Goal: Check status: Check status

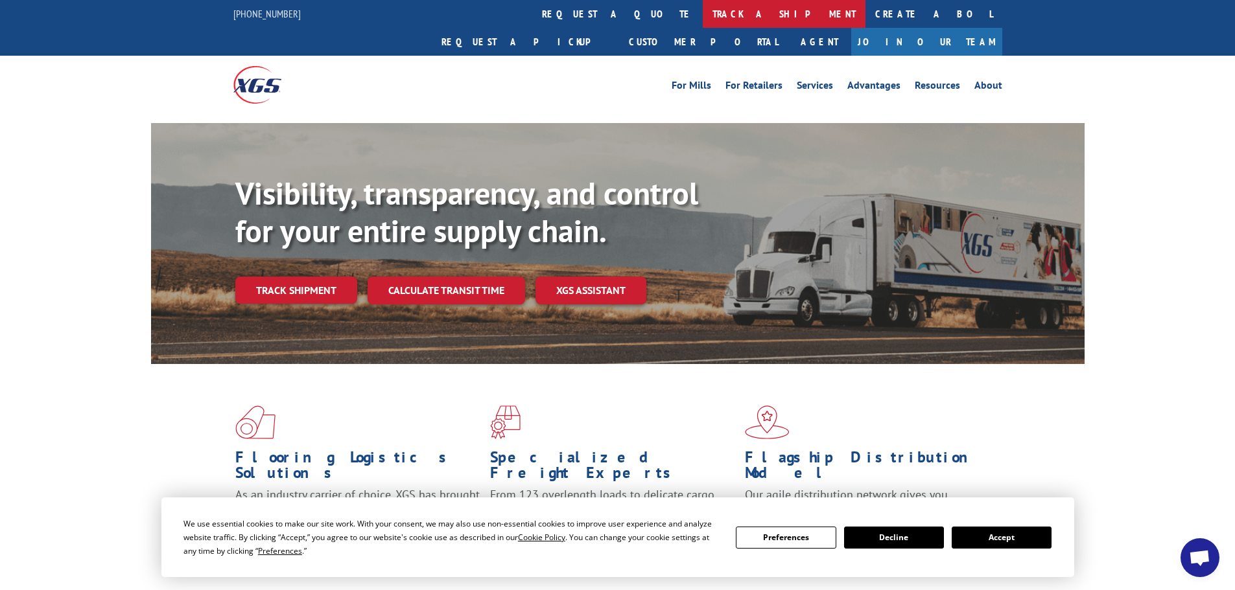
click at [703, 17] on link "track a shipment" at bounding box center [784, 14] width 163 height 28
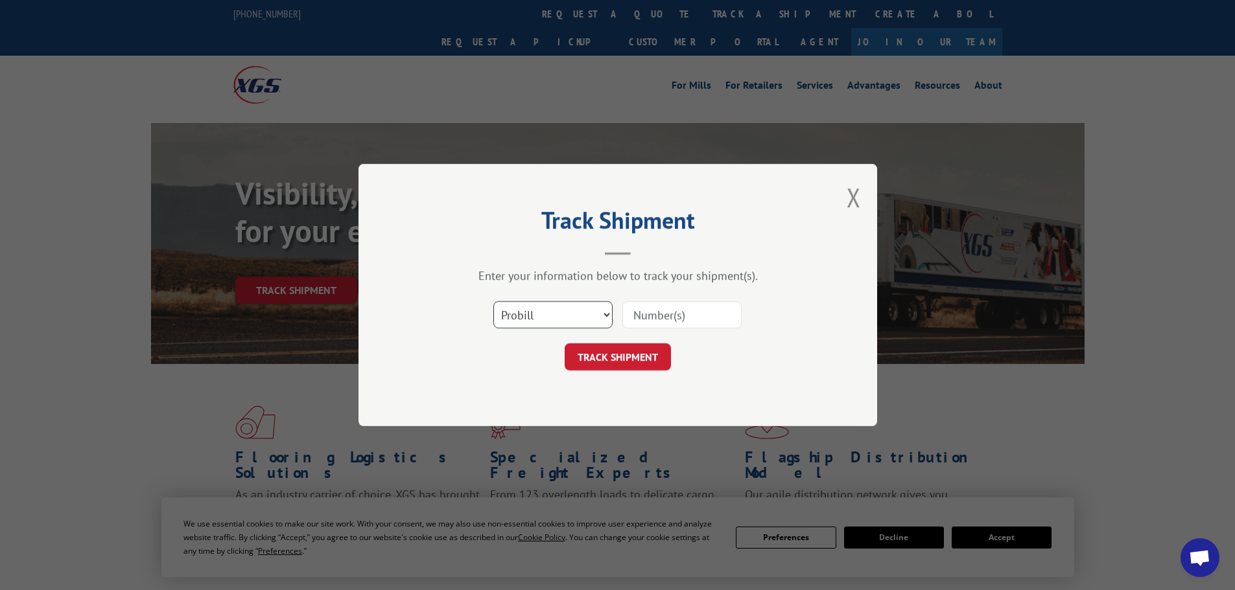
click at [548, 314] on select "Select category... Probill BOL PO" at bounding box center [552, 314] width 119 height 27
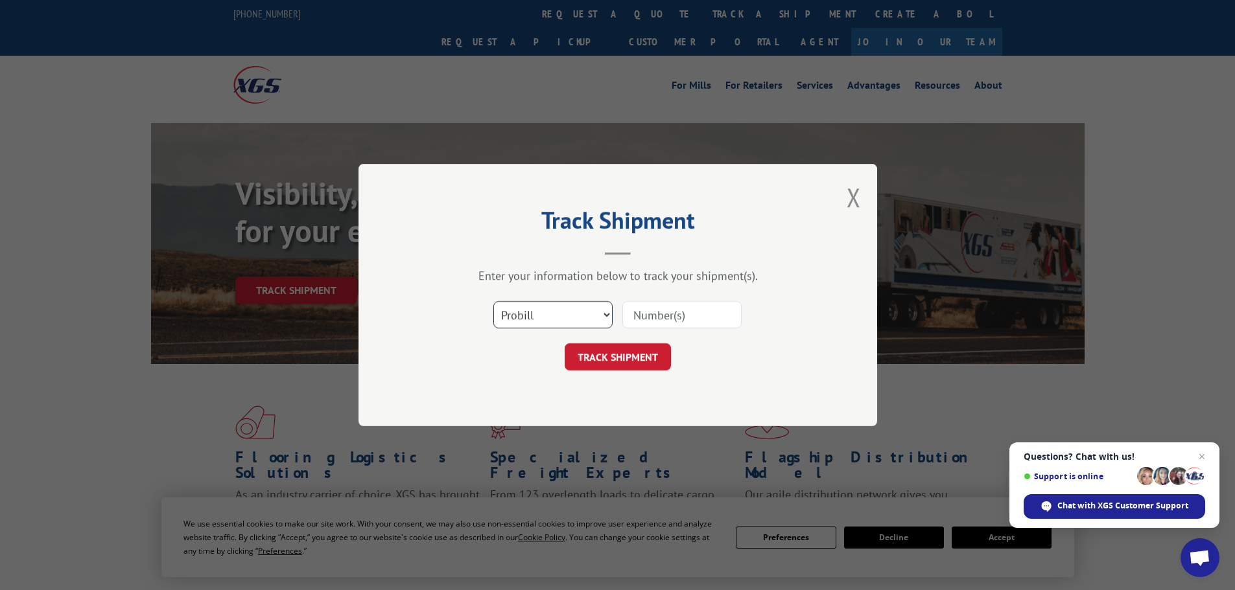
select select "bol"
click at [493, 301] on select "Select category... Probill BOL PO" at bounding box center [552, 314] width 119 height 27
click at [658, 318] on input at bounding box center [681, 314] width 119 height 27
paste input "6014255"
type input "6014255"
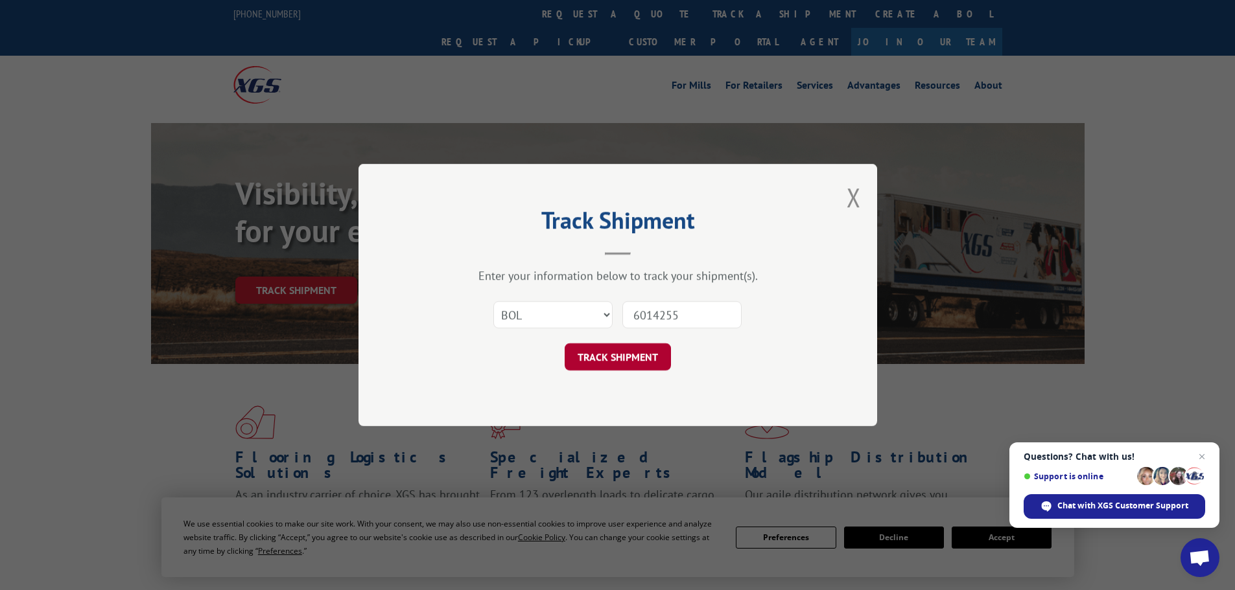
click at [633, 361] on button "TRACK SHIPMENT" at bounding box center [617, 356] width 106 height 27
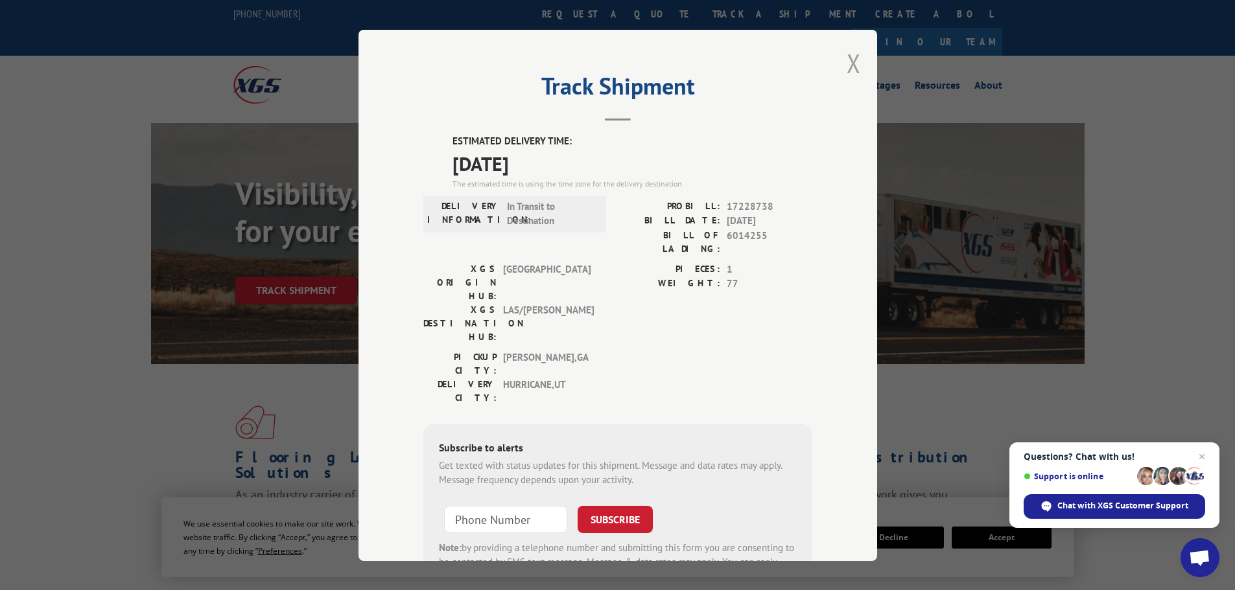
click at [846, 61] on button "Close modal" at bounding box center [853, 63] width 14 height 34
